Goal: Navigation & Orientation: Find specific page/section

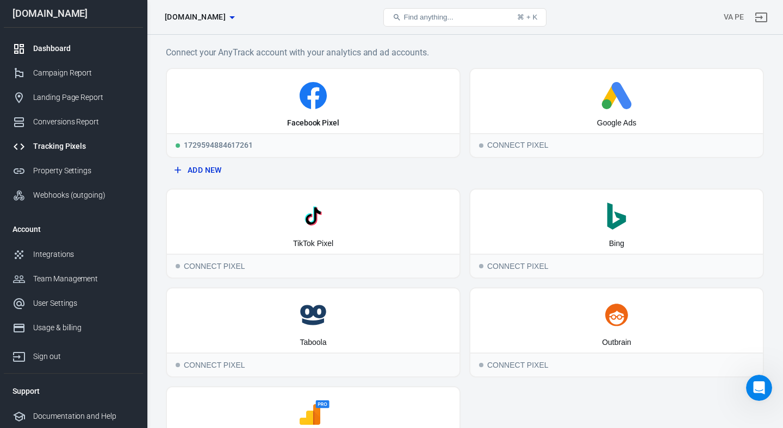
click at [49, 48] on div "Dashboard" at bounding box center [83, 48] width 101 height 11
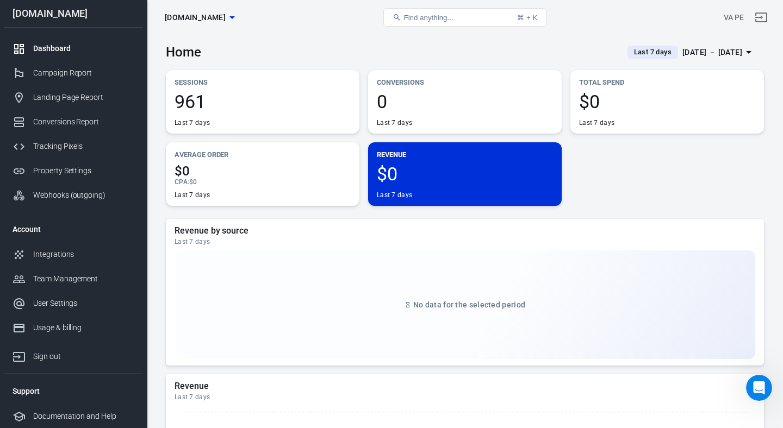
click at [189, 110] on span "961" at bounding box center [262, 101] width 176 height 18
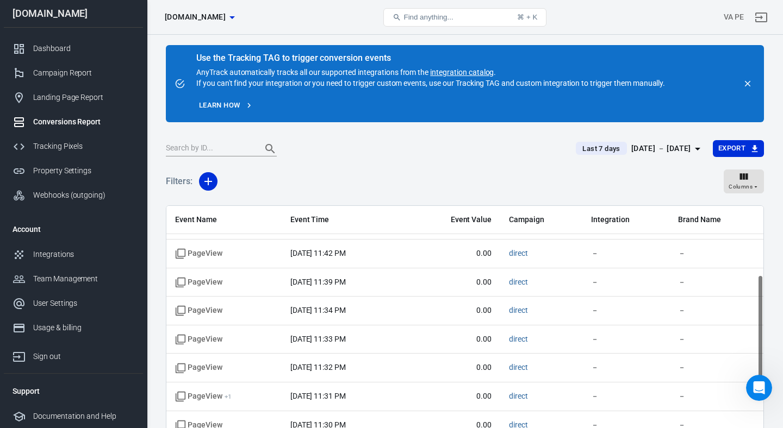
scroll to position [12, 0]
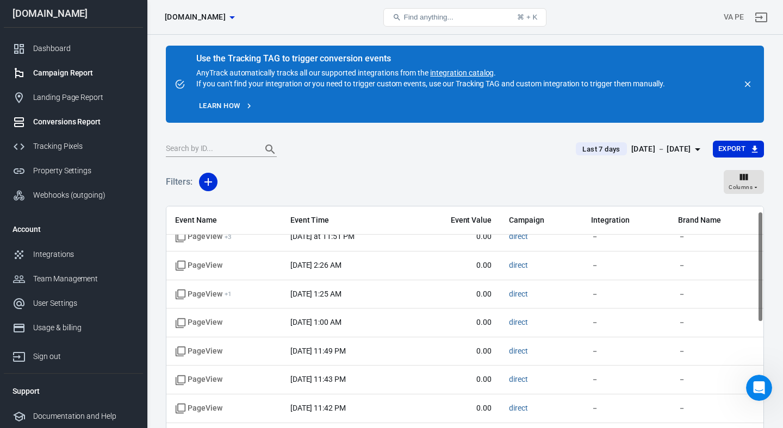
click at [63, 74] on div "Campaign Report" at bounding box center [83, 72] width 101 height 11
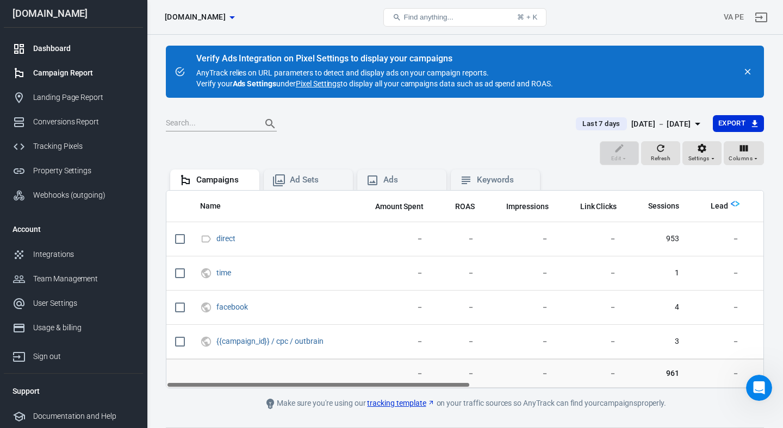
click at [52, 45] on div "Dashboard" at bounding box center [83, 48] width 101 height 11
